Goal: Transaction & Acquisition: Purchase product/service

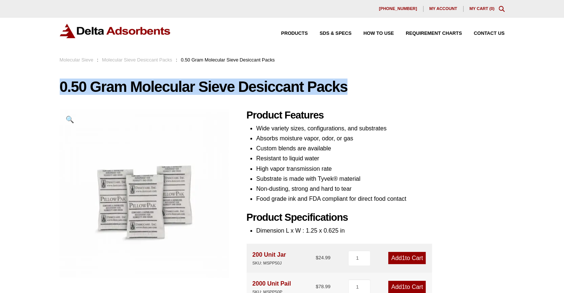
drag, startPoint x: 60, startPoint y: 86, endPoint x: 349, endPoint y: 84, distance: 289.4
click at [349, 84] on h1 "0.50 Gram Molecular Sieve Desiccant Packs" at bounding box center [282, 87] width 445 height 16
copy h1 "0.50 Gram Molecular Sieve Desiccant Packs"
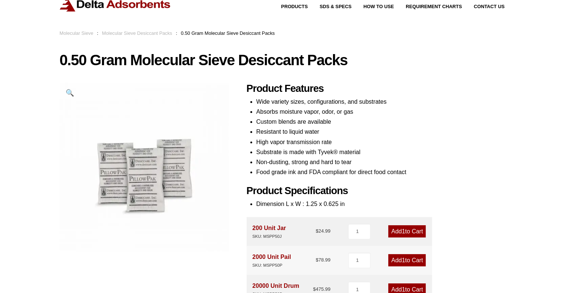
scroll to position [111, 0]
